Goal: Information Seeking & Learning: Learn about a topic

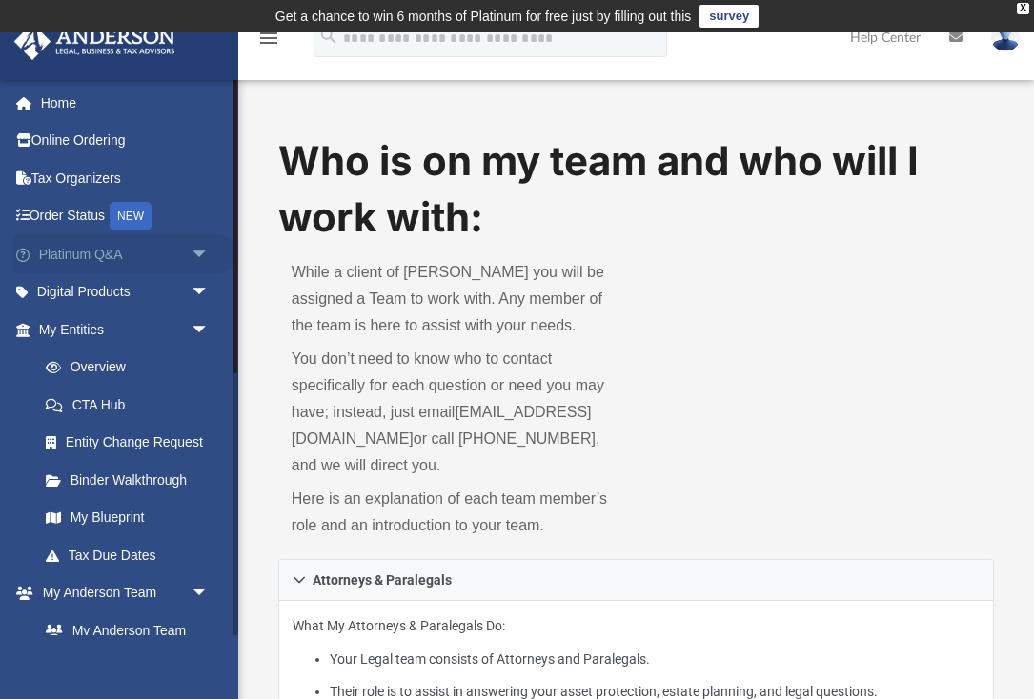
click at [195, 249] on span "arrow_drop_down" at bounding box center [210, 254] width 38 height 39
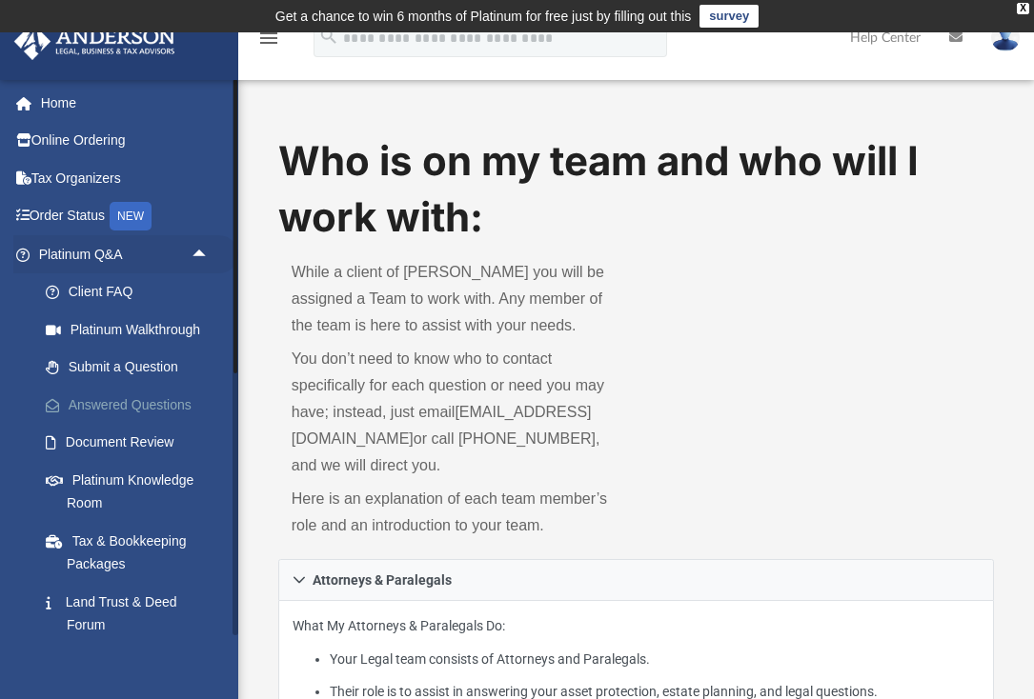
click at [151, 399] on link "Answered Questions" at bounding box center [133, 405] width 212 height 38
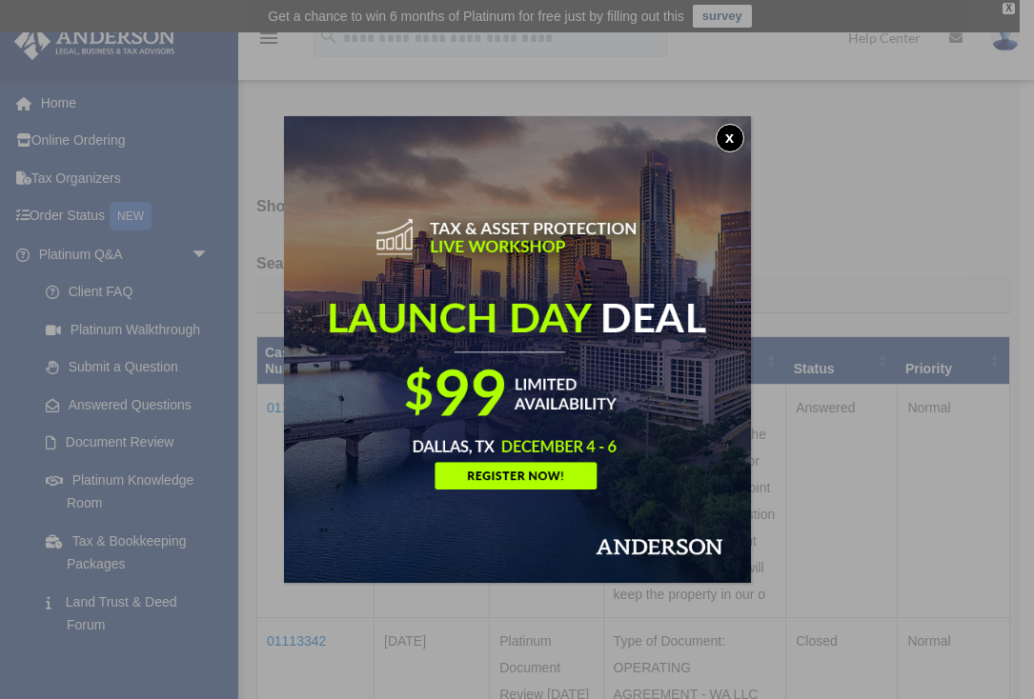
click at [727, 147] on button "x" at bounding box center [730, 138] width 29 height 29
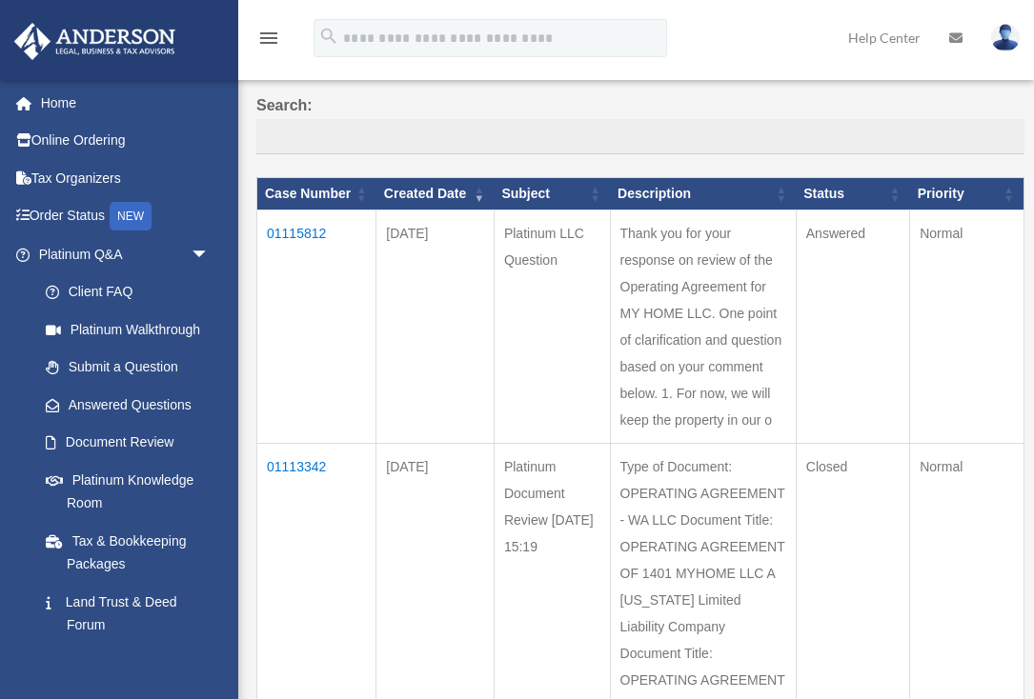
scroll to position [176, 0]
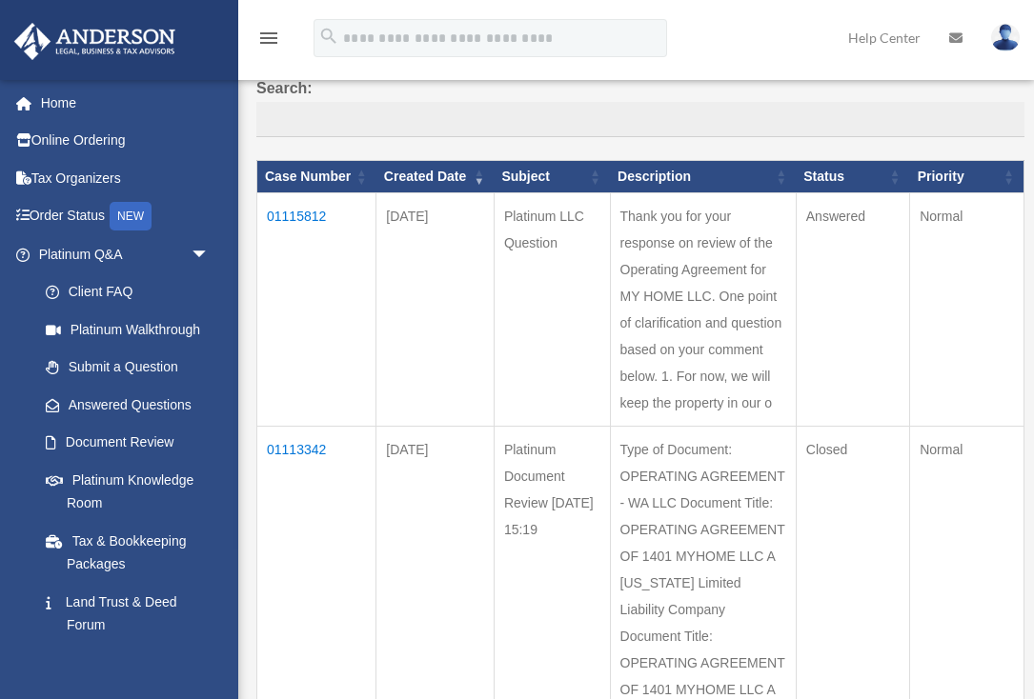
click at [298, 228] on td "01115812" at bounding box center [316, 309] width 119 height 233
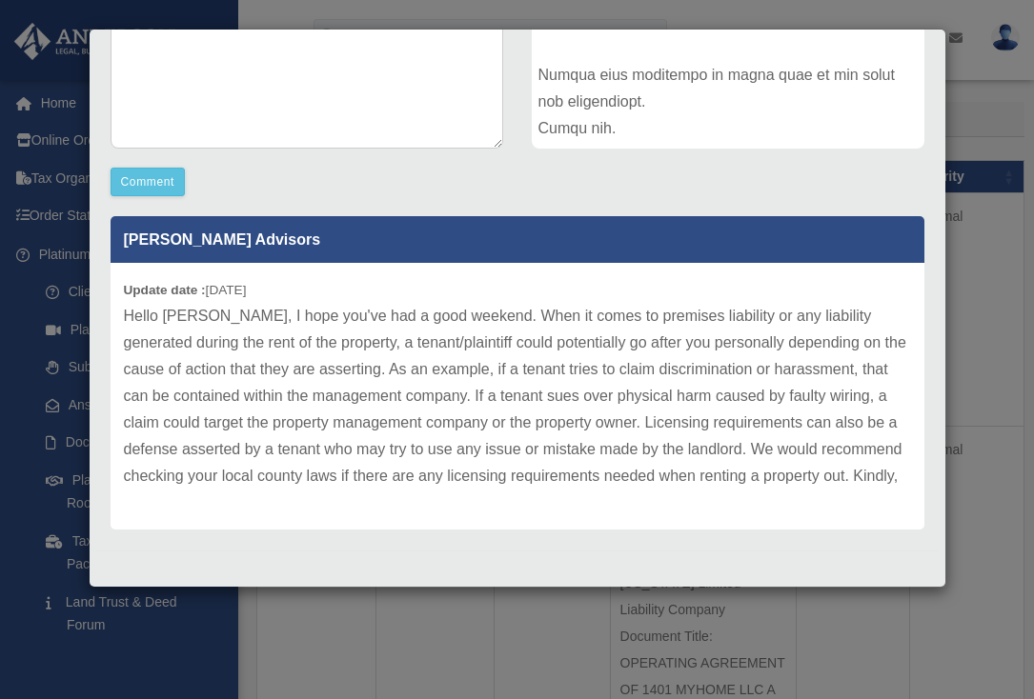
scroll to position [442, 0]
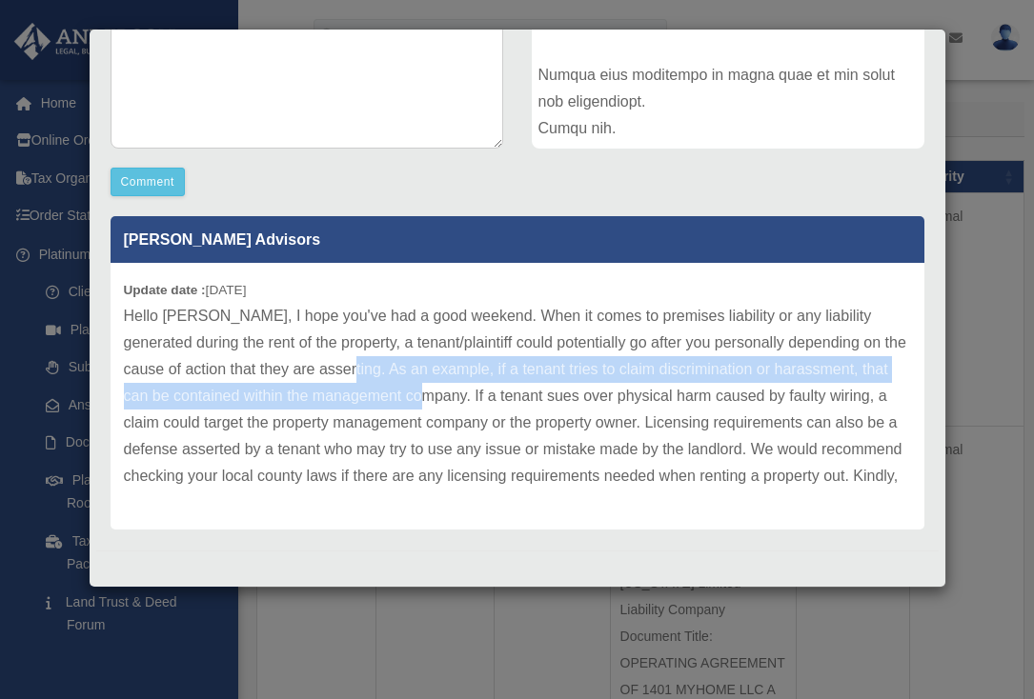
drag, startPoint x: 331, startPoint y: 368, endPoint x: 419, endPoint y: 394, distance: 92.5
click at [419, 394] on p "Hello [PERSON_NAME], I hope you've had a good weekend. When it comes to premise…" at bounding box center [517, 396] width 787 height 187
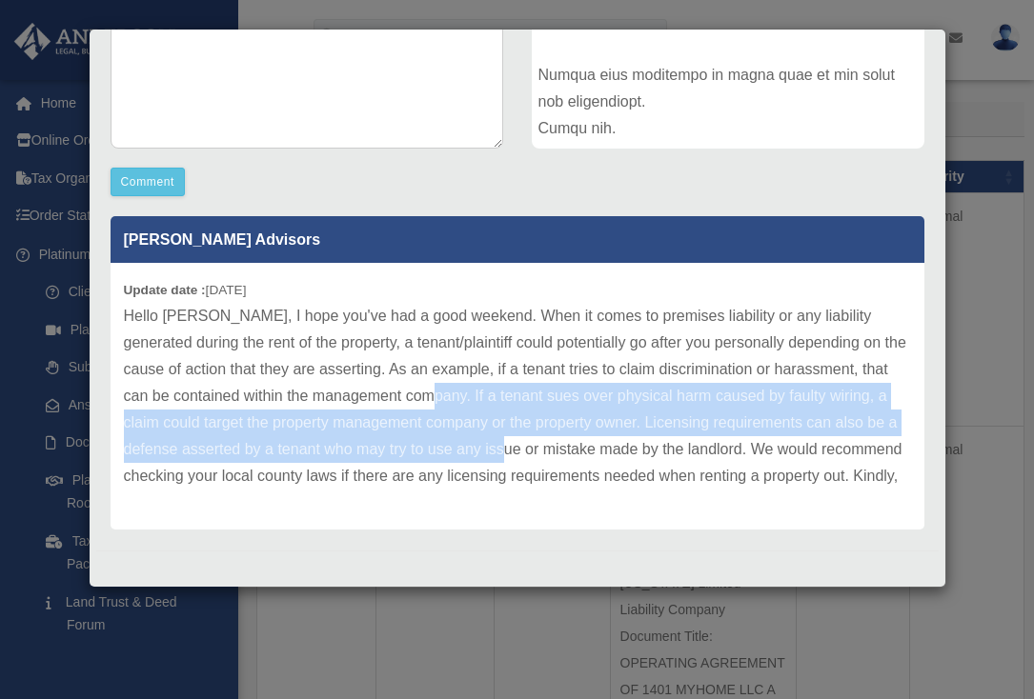
drag, startPoint x: 548, startPoint y: 449, endPoint x: 425, endPoint y: 398, distance: 132.9
click at [425, 398] on p "Hello [PERSON_NAME], I hope you've had a good weekend. When it comes to premise…" at bounding box center [517, 396] width 787 height 187
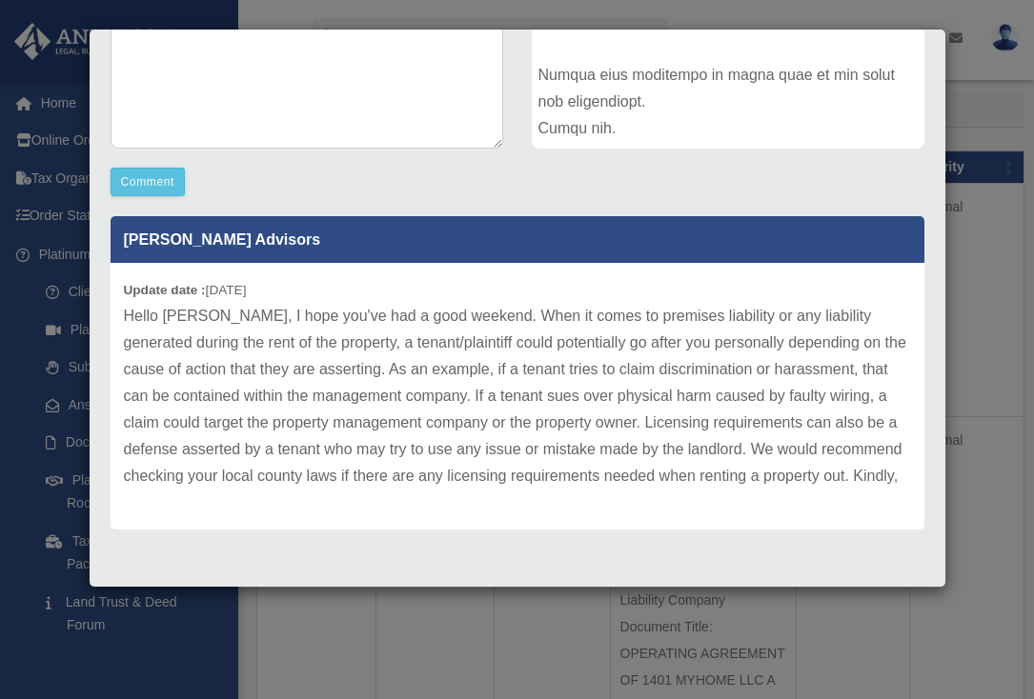
scroll to position [187, 0]
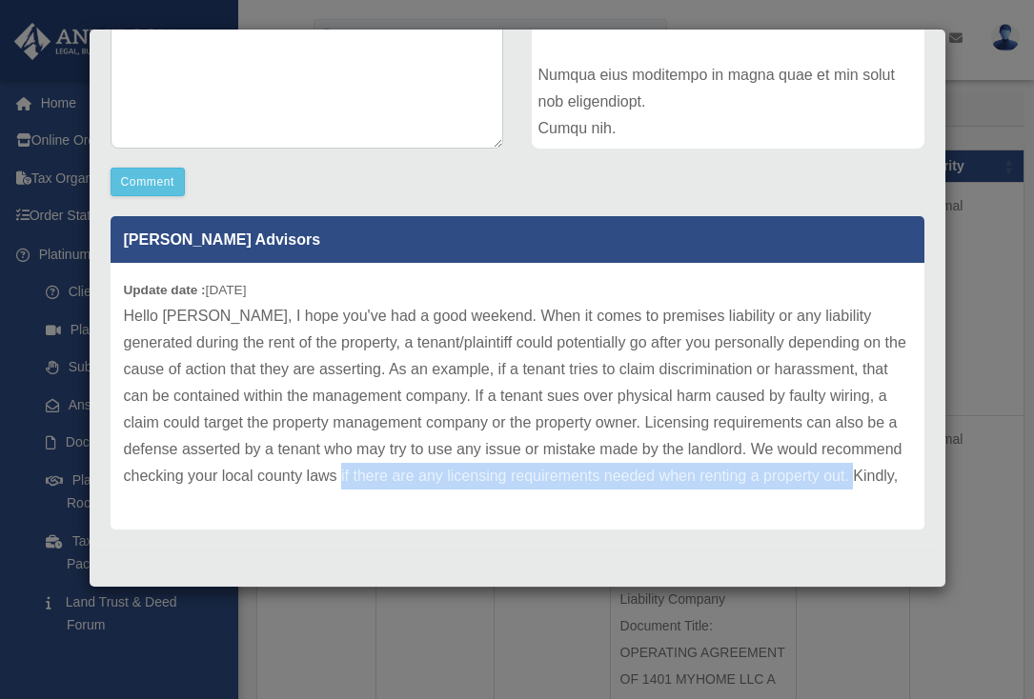
drag, startPoint x: 374, startPoint y: 474, endPoint x: 895, endPoint y: 478, distance: 520.2
click at [895, 478] on p "Hello [PERSON_NAME], I hope you've had a good weekend. When it comes to premise…" at bounding box center [517, 396] width 787 height 187
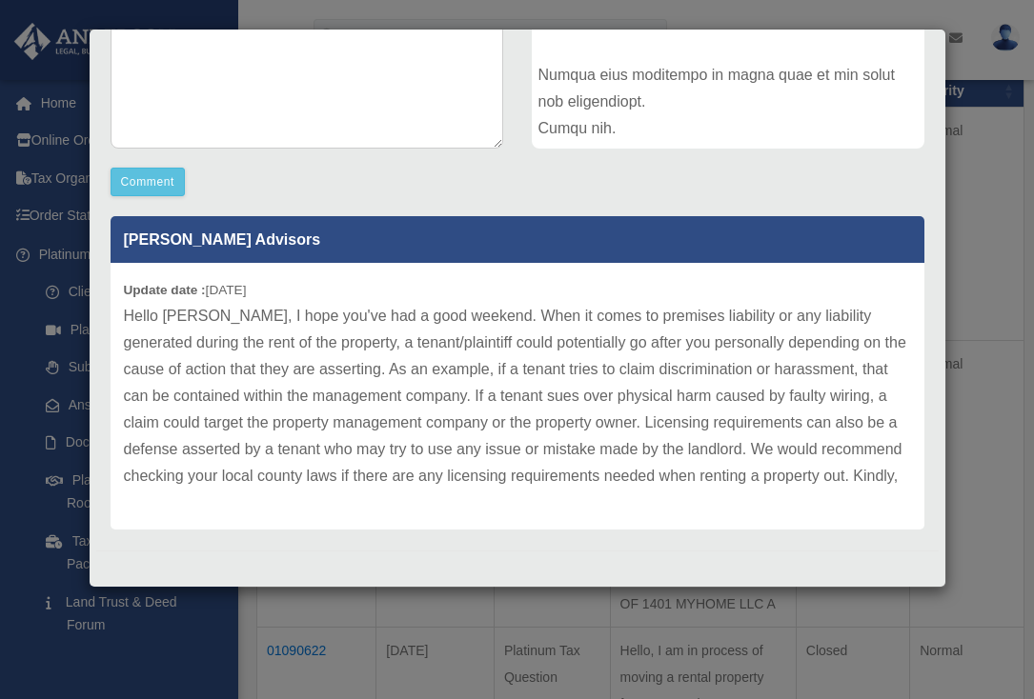
scroll to position [266, 0]
click at [756, 464] on p "Hello [PERSON_NAME], I hope you've had a good weekend. When it comes to premise…" at bounding box center [517, 396] width 787 height 187
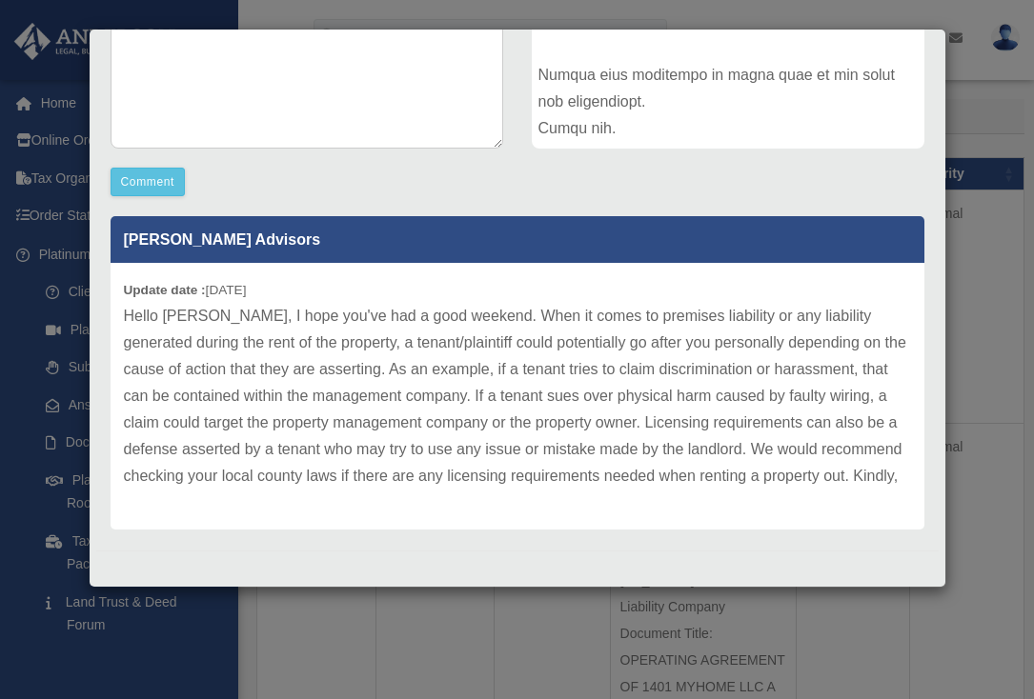
scroll to position [442, 0]
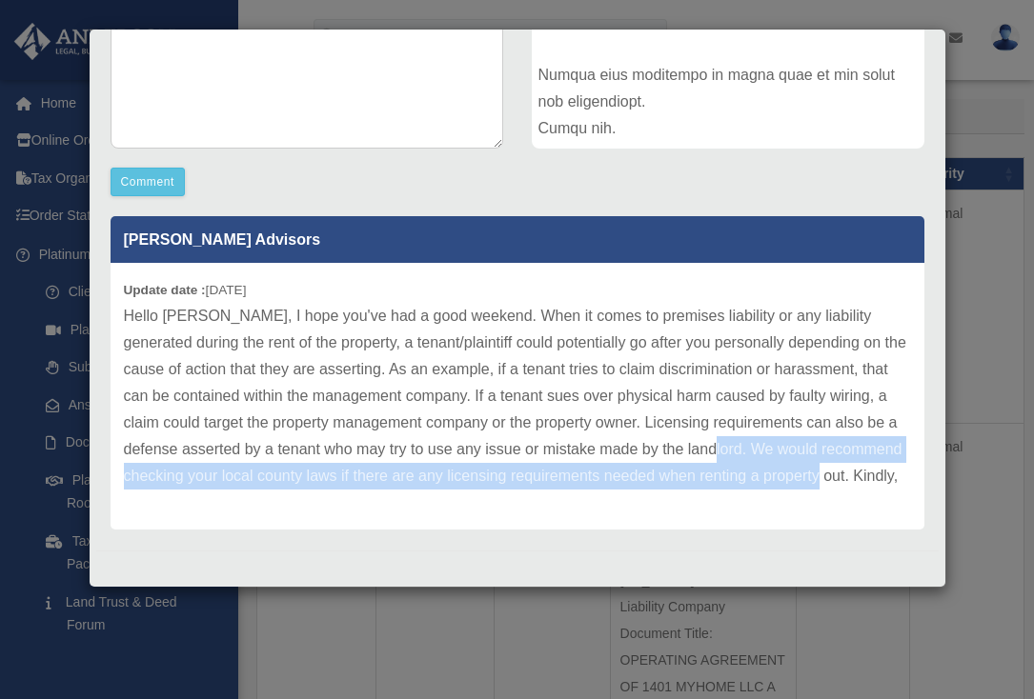
drag, startPoint x: 755, startPoint y: 445, endPoint x: 853, endPoint y: 473, distance: 101.9
click at [853, 473] on p "Hello [PERSON_NAME], I hope you've had a good weekend. When it comes to premise…" at bounding box center [517, 396] width 787 height 187
copy p "We would recommend checking your local county laws if there are any licensing r…"
click at [853, 473] on p "Hello [PERSON_NAME], I hope you've had a good weekend. When it comes to premise…" at bounding box center [517, 396] width 787 height 187
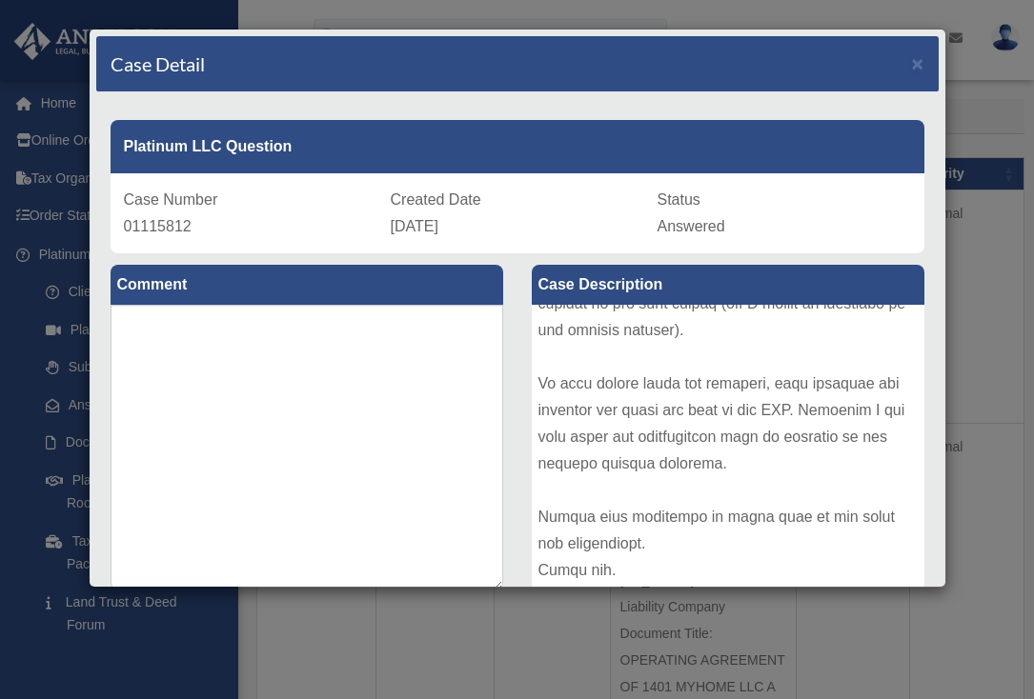
scroll to position [0, 0]
click at [912, 67] on span "×" at bounding box center [918, 63] width 12 height 22
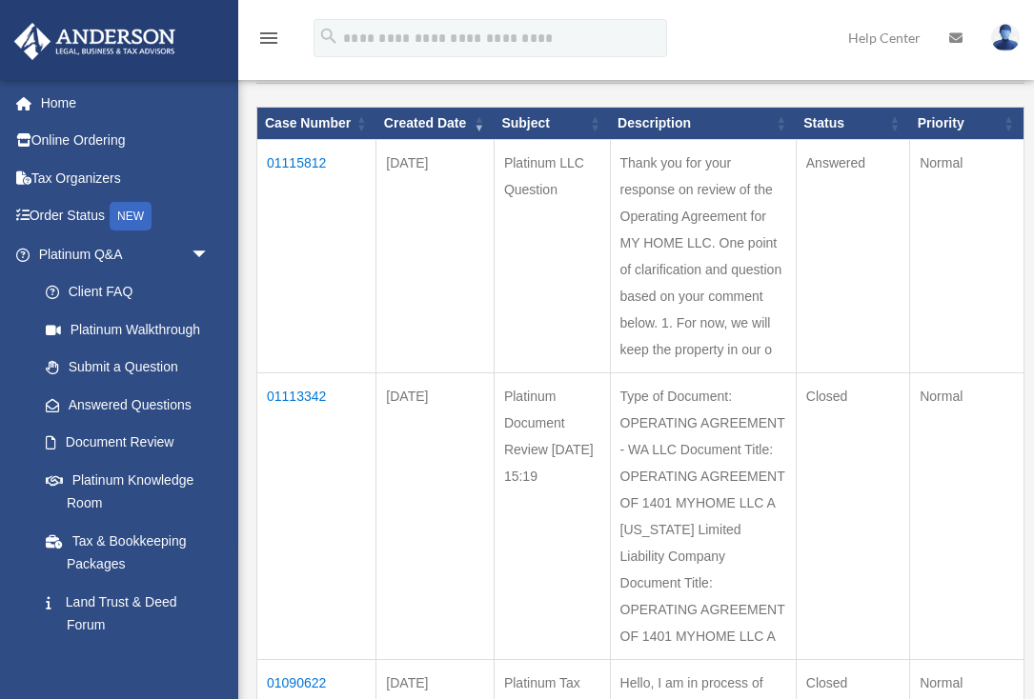
scroll to position [216, 0]
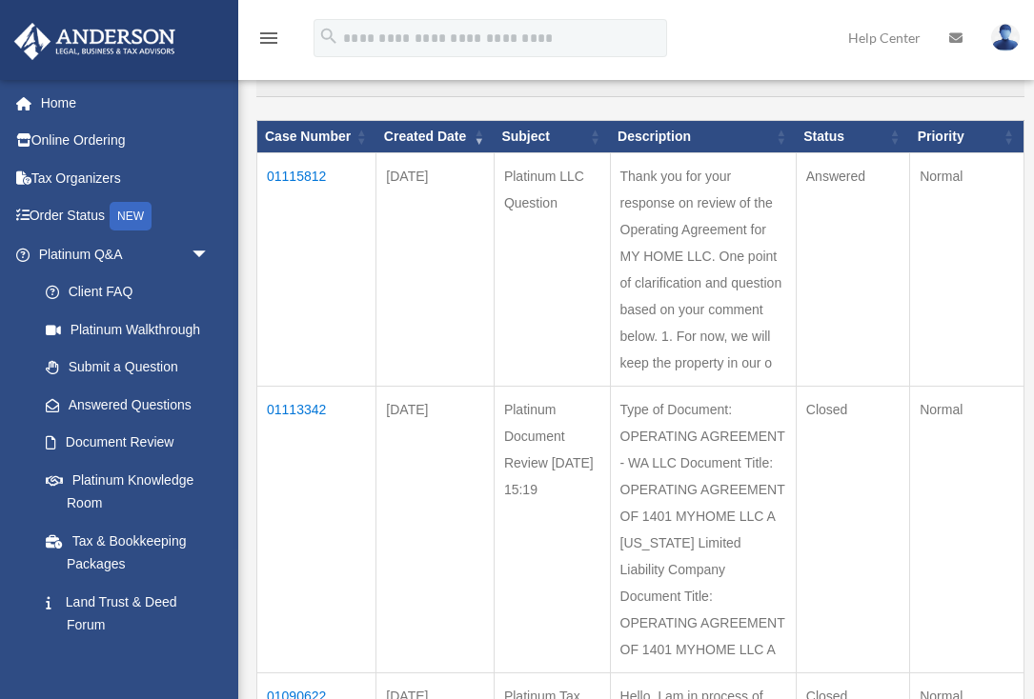
click at [290, 194] on td "01115812" at bounding box center [316, 269] width 119 height 233
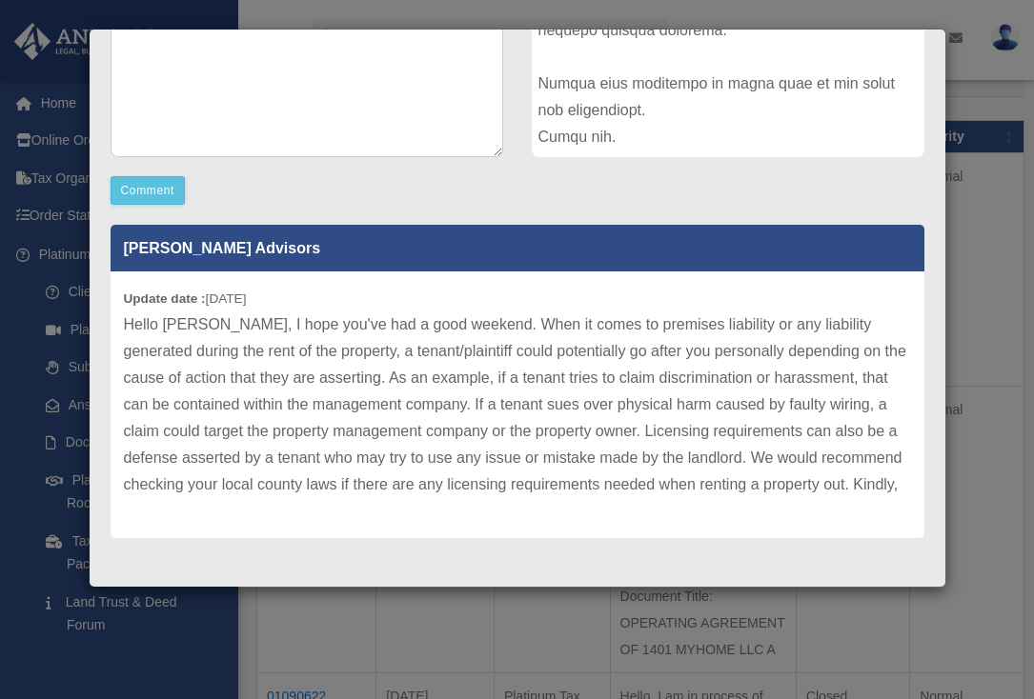
scroll to position [437, 0]
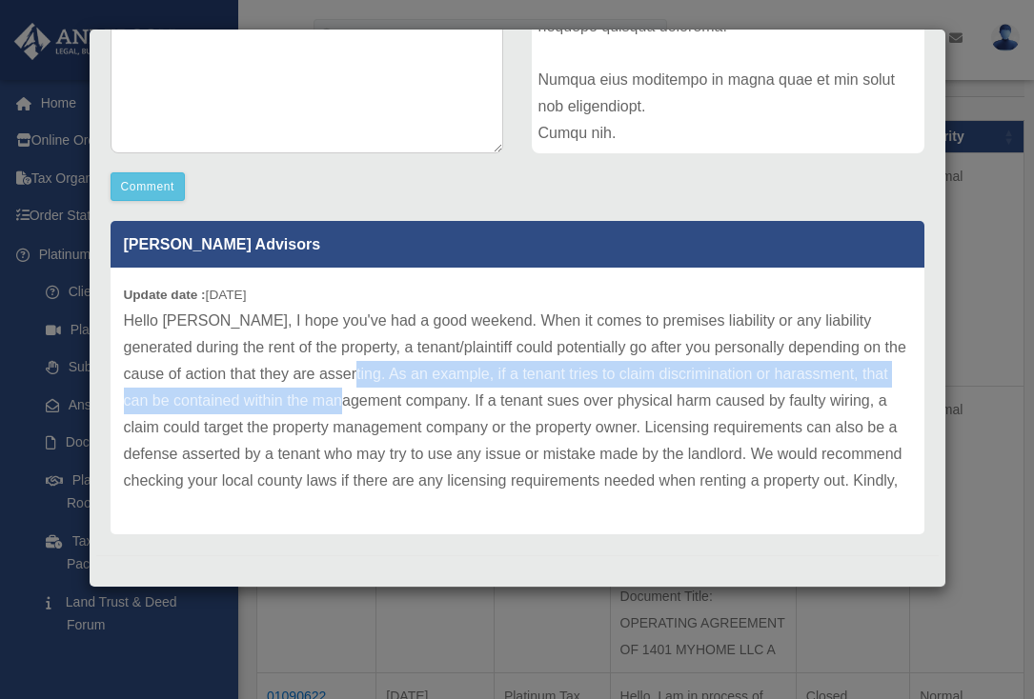
drag, startPoint x: 329, startPoint y: 374, endPoint x: 347, endPoint y: 398, distance: 29.9
click at [347, 398] on p "Hello [PERSON_NAME], I hope you've had a good weekend. When it comes to premise…" at bounding box center [517, 401] width 787 height 187
drag, startPoint x: 328, startPoint y: 371, endPoint x: 425, endPoint y: 401, distance: 101.9
click at [425, 401] on p "Hello [PERSON_NAME], I hope you've had a good weekend. When it comes to premise…" at bounding box center [517, 401] width 787 height 187
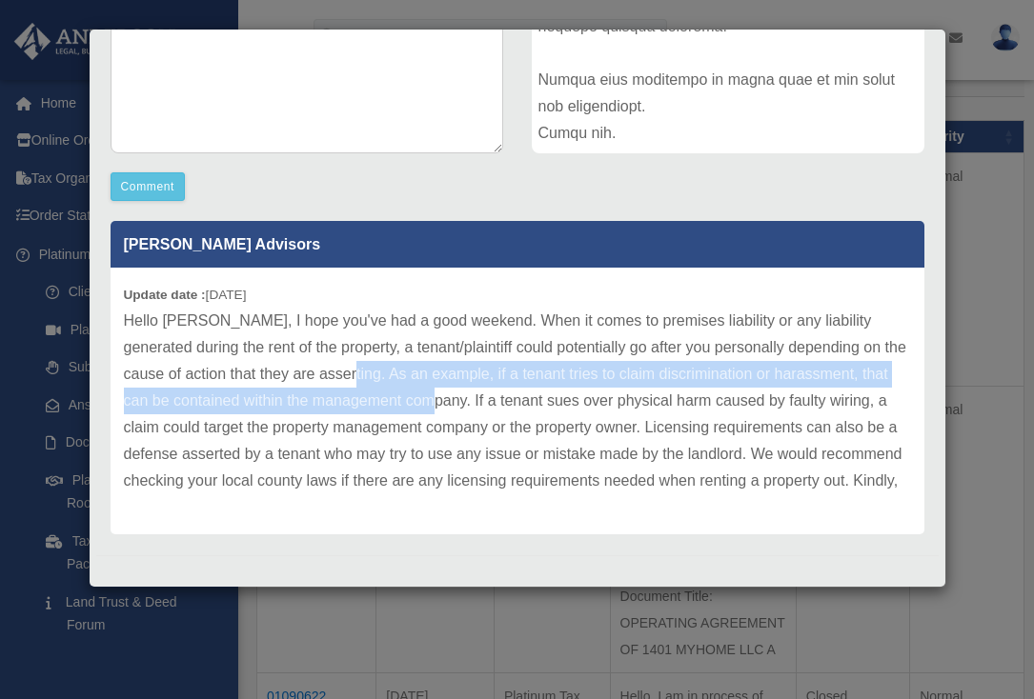
click at [425, 401] on p "Hello [PERSON_NAME], I hope you've had a good weekend. When it comes to premise…" at bounding box center [517, 401] width 787 height 187
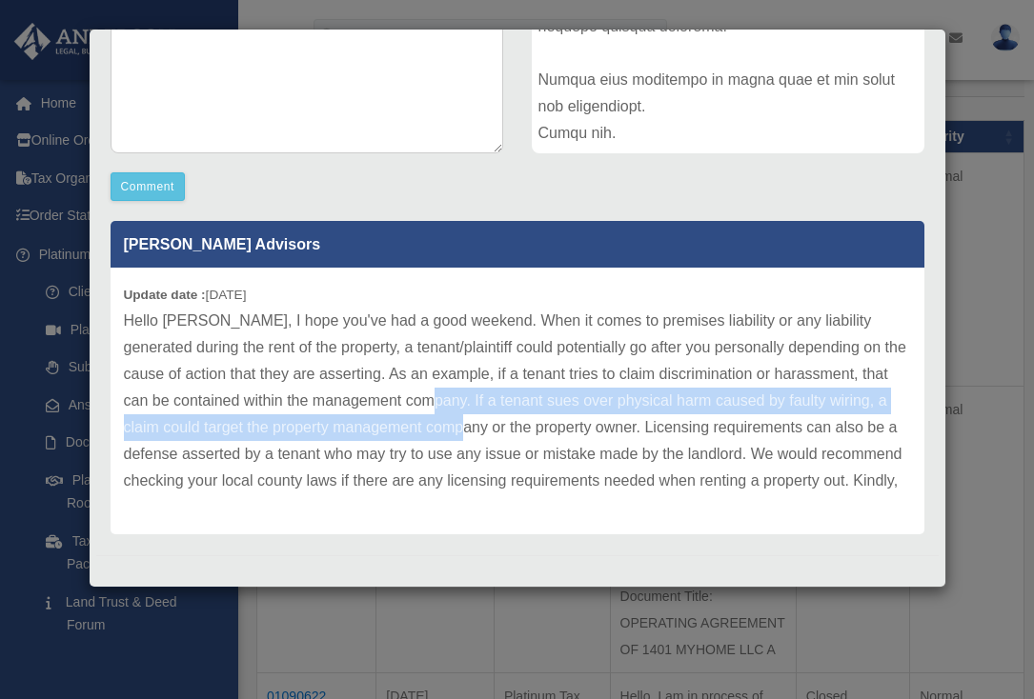
drag, startPoint x: 425, startPoint y: 401, endPoint x: 468, endPoint y: 430, distance: 51.5
click at [468, 430] on p "Hello [PERSON_NAME], I hope you've had a good weekend. When it comes to premise…" at bounding box center [517, 401] width 787 height 187
drag, startPoint x: 423, startPoint y: 399, endPoint x: 451, endPoint y: 427, distance: 39.1
click at [451, 427] on p "Hello [PERSON_NAME], I hope you've had a good weekend. When it comes to premise…" at bounding box center [517, 401] width 787 height 187
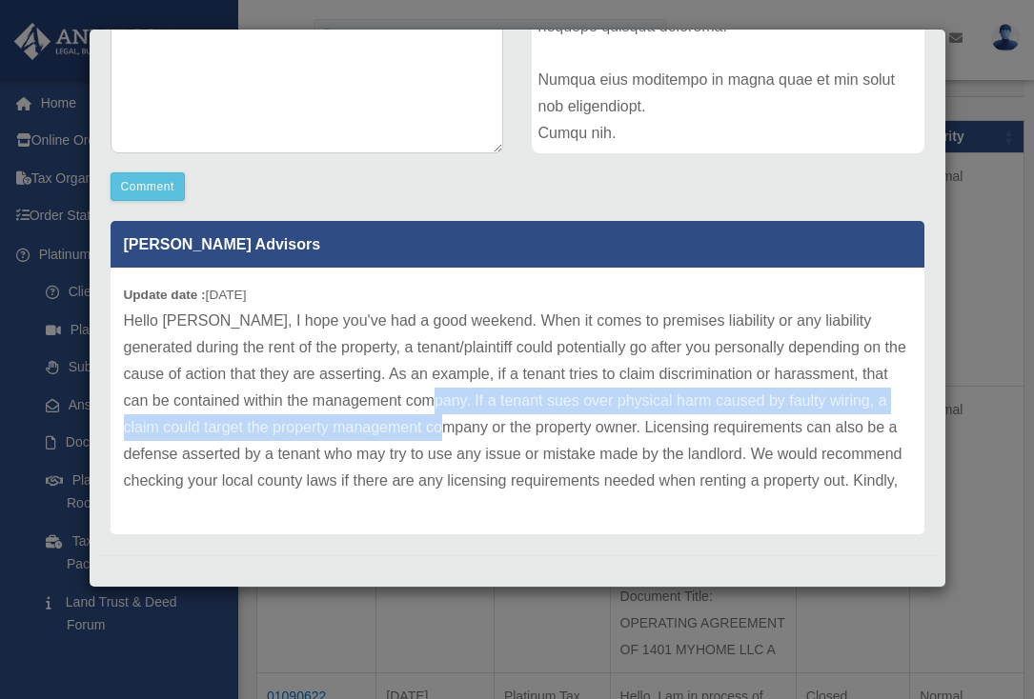
click at [451, 427] on p "Hello [PERSON_NAME], I hope you've had a good weekend. When it comes to premise…" at bounding box center [517, 401] width 787 height 187
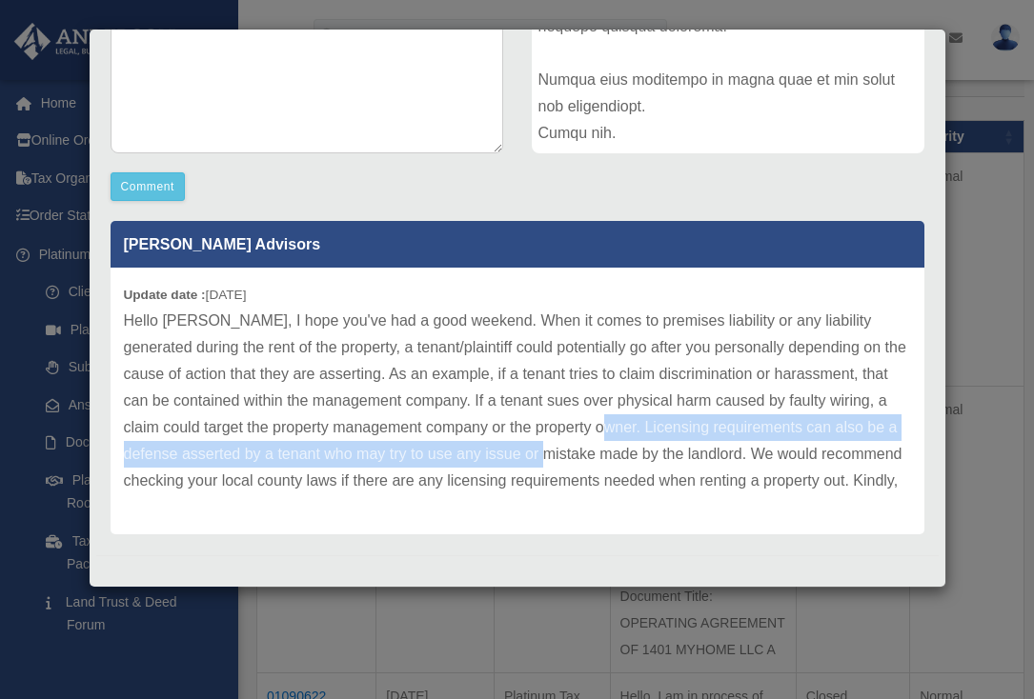
drag, startPoint x: 603, startPoint y: 424, endPoint x: 591, endPoint y: 454, distance: 32.9
click at [591, 454] on p "Hello [PERSON_NAME], I hope you've had a good weekend. When it comes to premise…" at bounding box center [517, 401] width 787 height 187
drag, startPoint x: 606, startPoint y: 428, endPoint x: 752, endPoint y: 452, distance: 147.7
click at [752, 452] on p "Hello [PERSON_NAME], I hope you've had a good weekend. When it comes to premise…" at bounding box center [517, 401] width 787 height 187
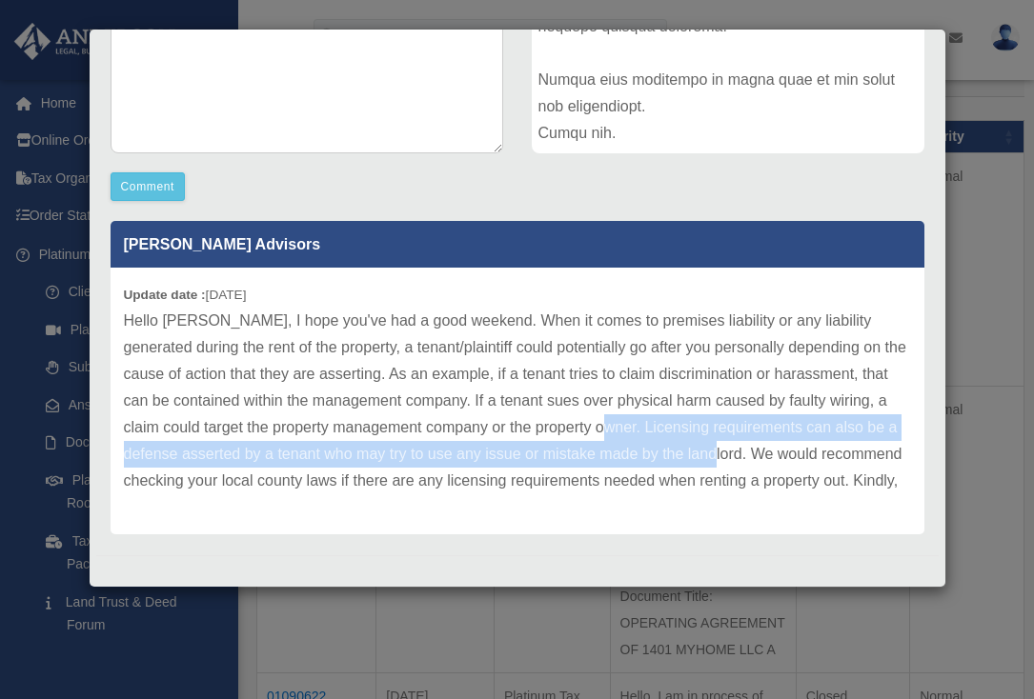
click at [752, 452] on p "Hello [PERSON_NAME], I hope you've had a good weekend. When it comes to premise…" at bounding box center [517, 401] width 787 height 187
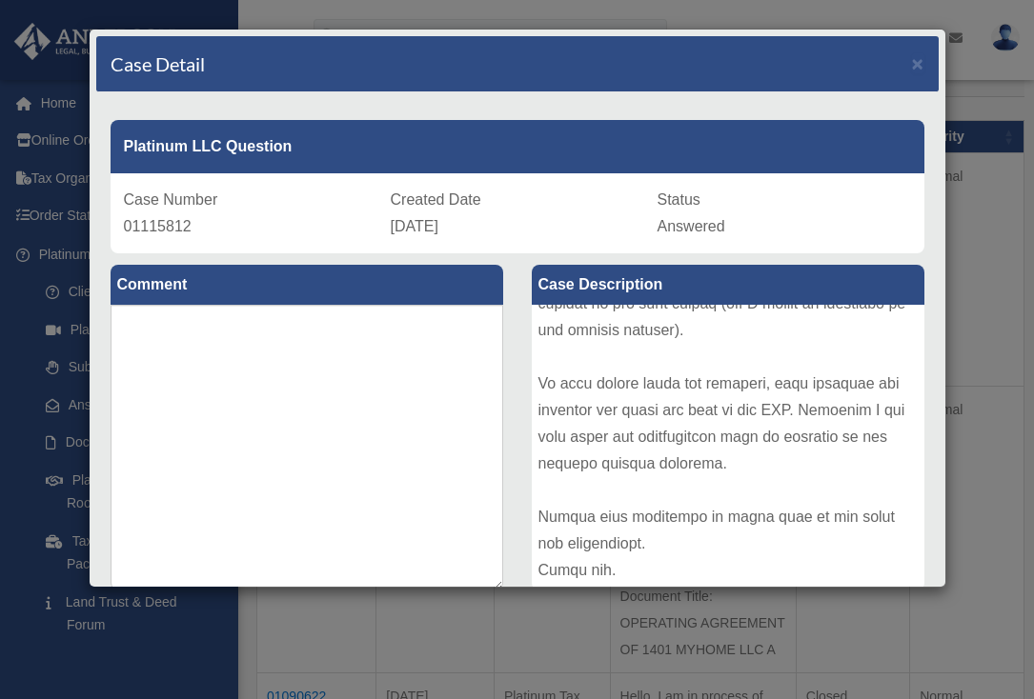
scroll to position [0, 0]
click at [913, 69] on span "×" at bounding box center [918, 63] width 12 height 22
